Goal: Find specific page/section: Find specific page/section

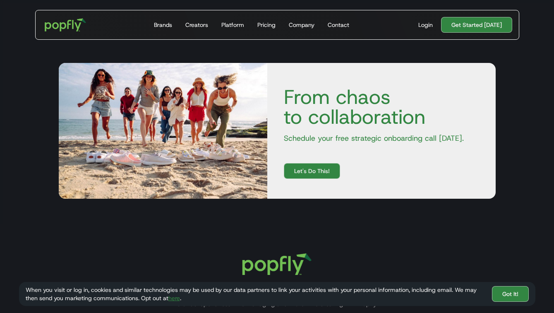
scroll to position [2509, 0]
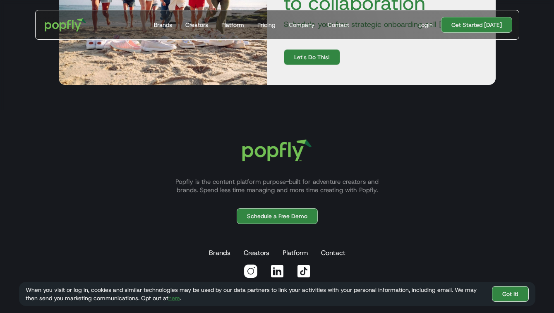
click at [507, 292] on link "Got It!" at bounding box center [510, 294] width 37 height 16
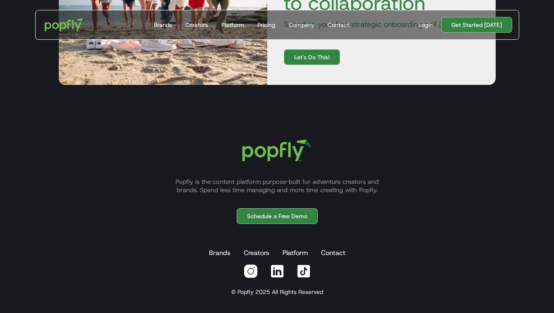
scroll to position [2511, 0]
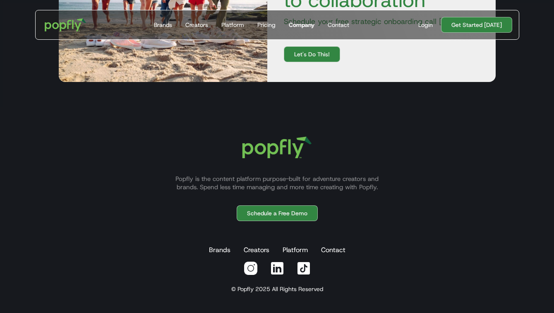
click at [301, 25] on div "Company" at bounding box center [302, 25] width 26 height 8
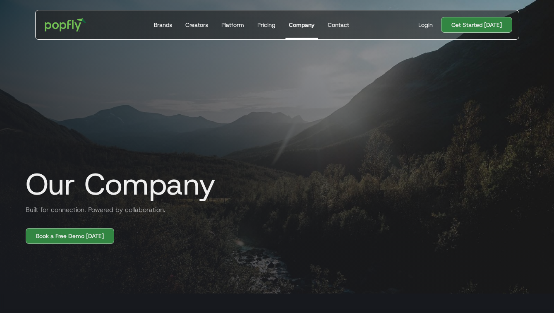
scroll to position [12, 0]
